Goal: Entertainment & Leisure: Consume media (video, audio)

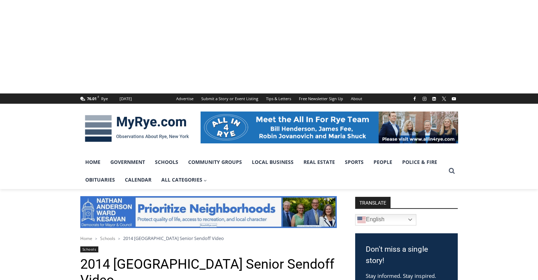
click at [163, 226] on img at bounding box center [208, 212] width 256 height 32
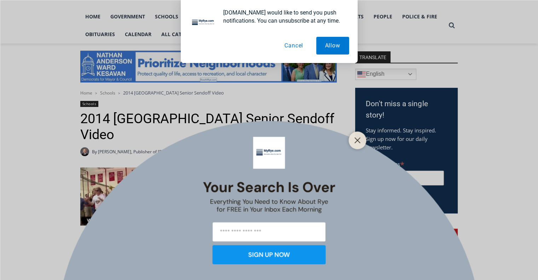
scroll to position [144, 0]
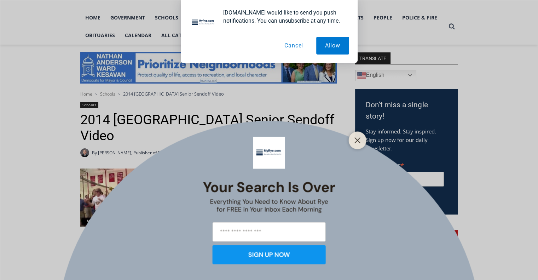
click at [139, 195] on div "Your Search is Over Everything You Need to Know About Rye for FREE in Your Inbo…" at bounding box center [269, 140] width 538 height 280
click at [295, 46] on button "Cancel" at bounding box center [294, 46] width 36 height 18
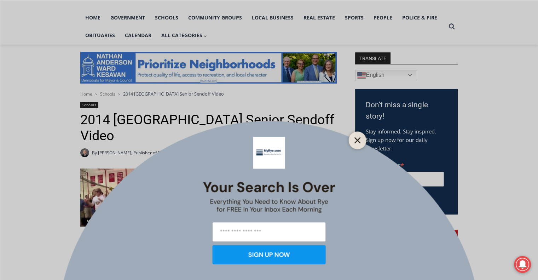
click at [354, 135] on button "Close" at bounding box center [358, 140] width 10 height 10
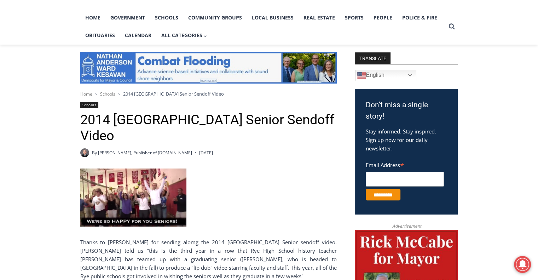
click at [153, 205] on img at bounding box center [133, 197] width 106 height 58
click at [137, 193] on img at bounding box center [133, 197] width 106 height 58
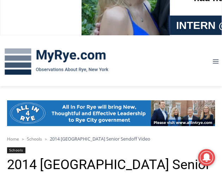
scroll to position [229, 0]
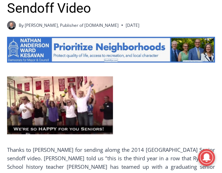
click at [62, 112] on img at bounding box center [60, 105] width 106 height 58
